Goal: Task Accomplishment & Management: Manage account settings

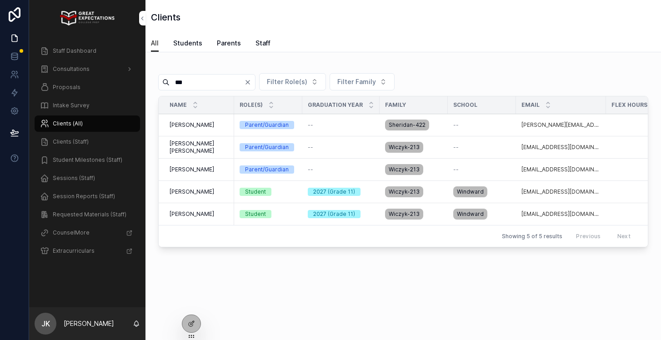
click at [250, 80] on icon "Clear" at bounding box center [248, 82] width 4 height 4
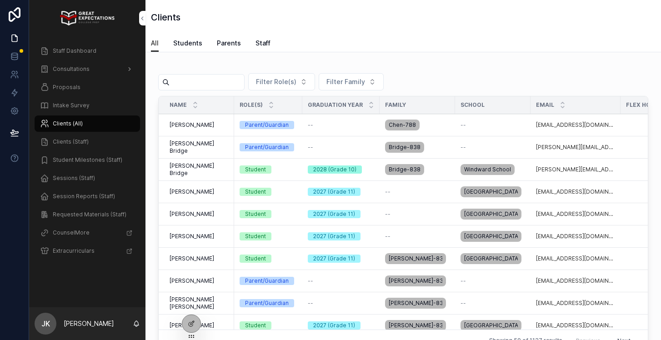
click at [83, 70] on span "Consultations" at bounding box center [71, 68] width 37 height 7
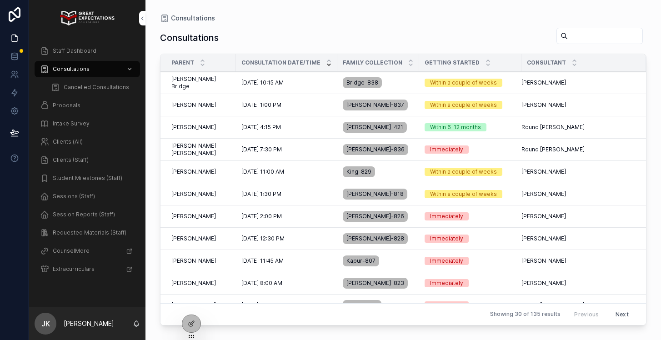
click at [63, 106] on span "Proposals" at bounding box center [67, 105] width 28 height 7
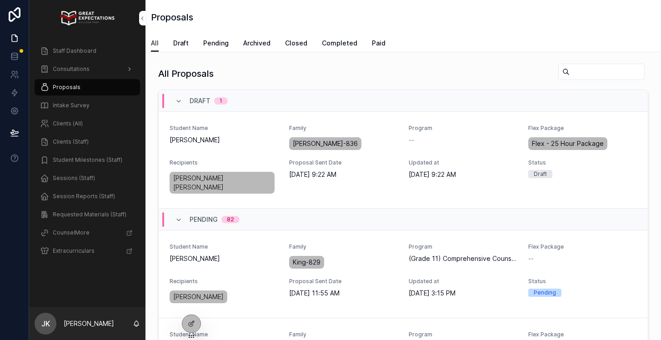
click at [65, 70] on span "Consultations" at bounding box center [71, 68] width 37 height 7
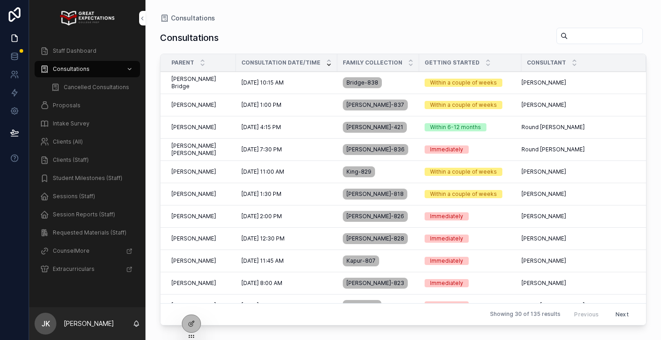
click at [208, 150] on div "[PERSON_NAME] [PERSON_NAME] [PERSON_NAME] [PERSON_NAME]" at bounding box center [200, 149] width 59 height 15
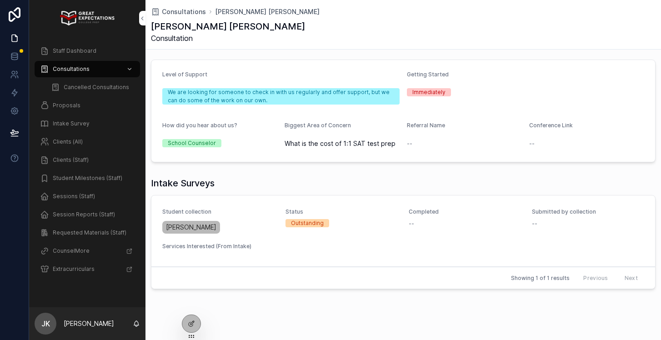
scroll to position [336, 0]
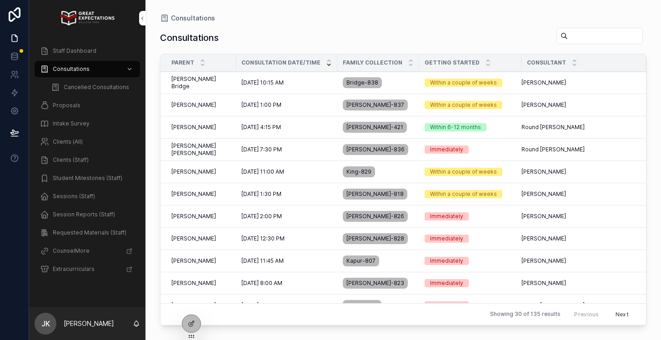
click at [63, 102] on span "Proposals" at bounding box center [67, 105] width 28 height 7
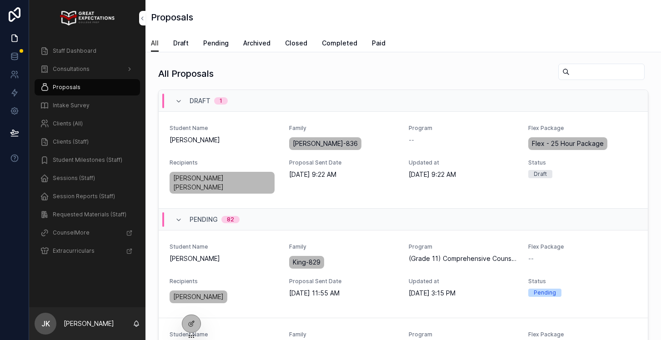
click at [209, 41] on span "Pending" at bounding box center [215, 43] width 25 height 9
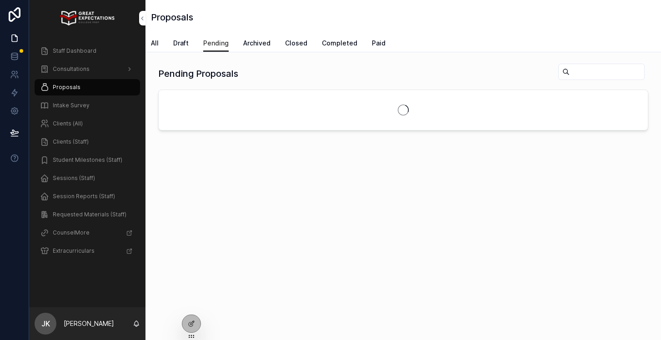
click at [179, 45] on span "Draft" at bounding box center [180, 43] width 15 height 9
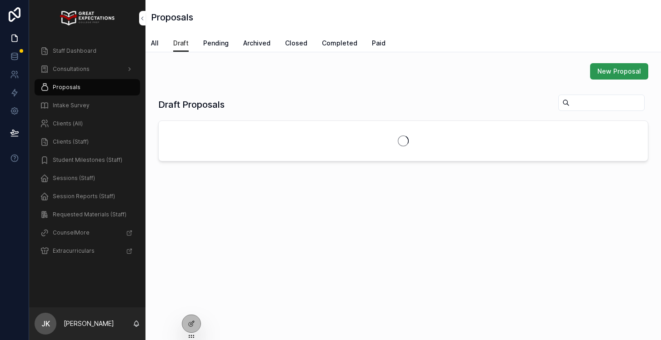
click at [612, 70] on span "New Proposal" at bounding box center [620, 71] width 44 height 9
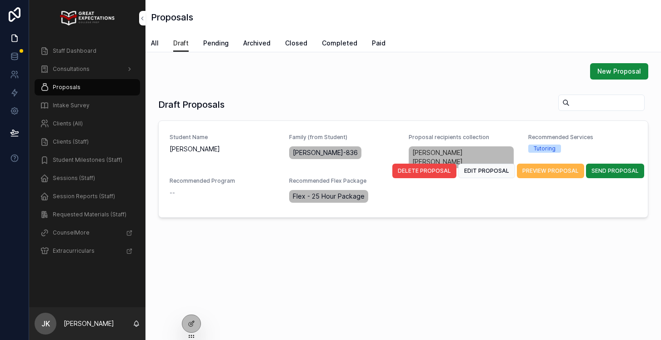
click at [533, 167] on span "PREVIEW PROPOSAL" at bounding box center [551, 170] width 56 height 7
click at [499, 167] on span "EDIT PROPOSAL" at bounding box center [486, 170] width 45 height 7
